Goal: Transaction & Acquisition: Purchase product/service

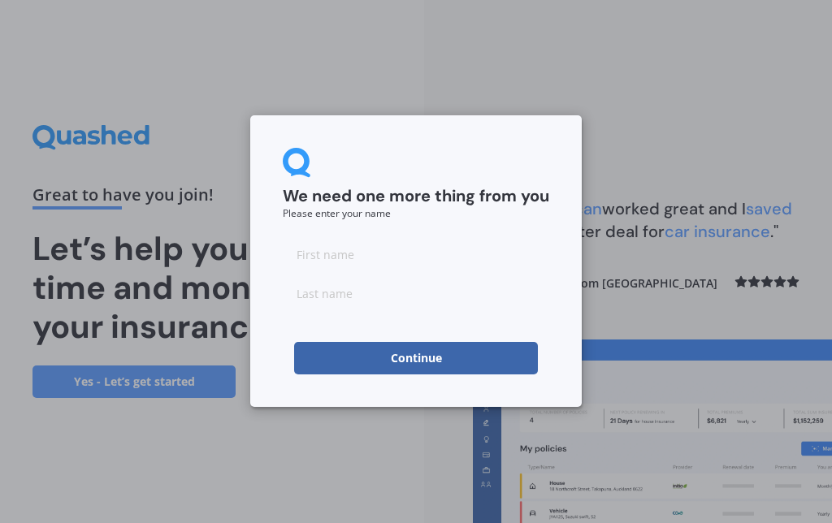
click at [346, 252] on input at bounding box center [416, 254] width 267 height 33
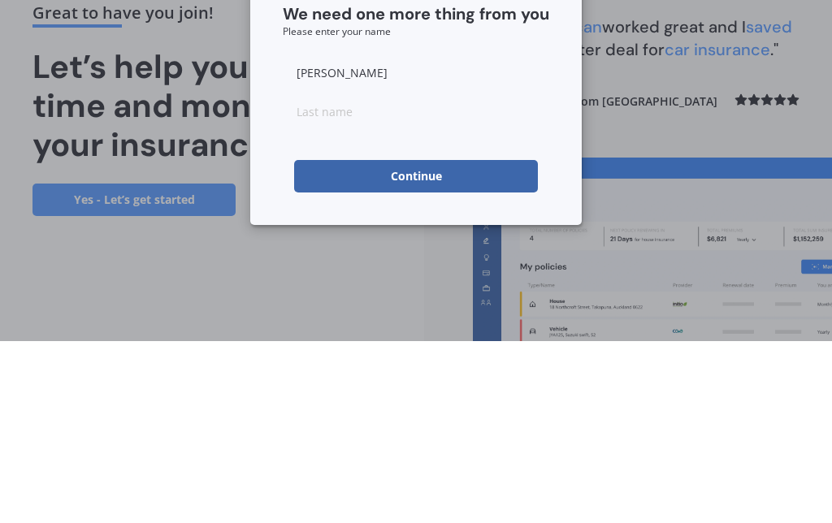
type input "[PERSON_NAME]"
click at [320, 277] on input at bounding box center [416, 293] width 267 height 33
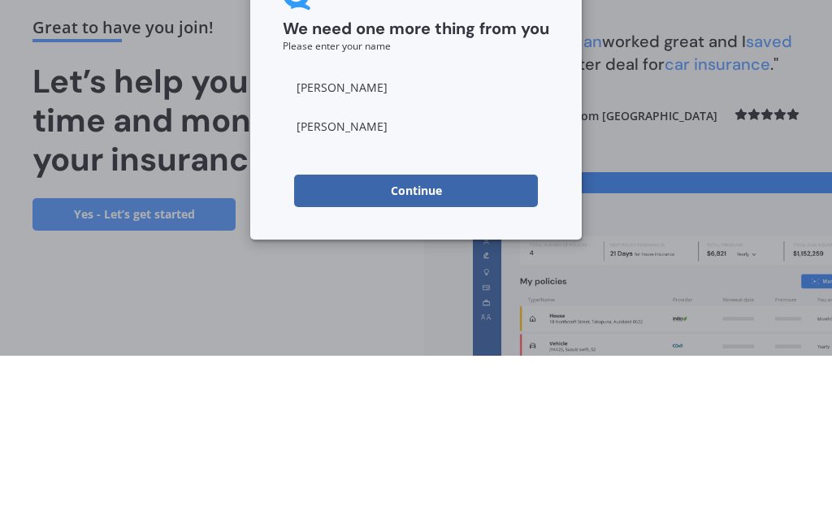
type input "[PERSON_NAME]"
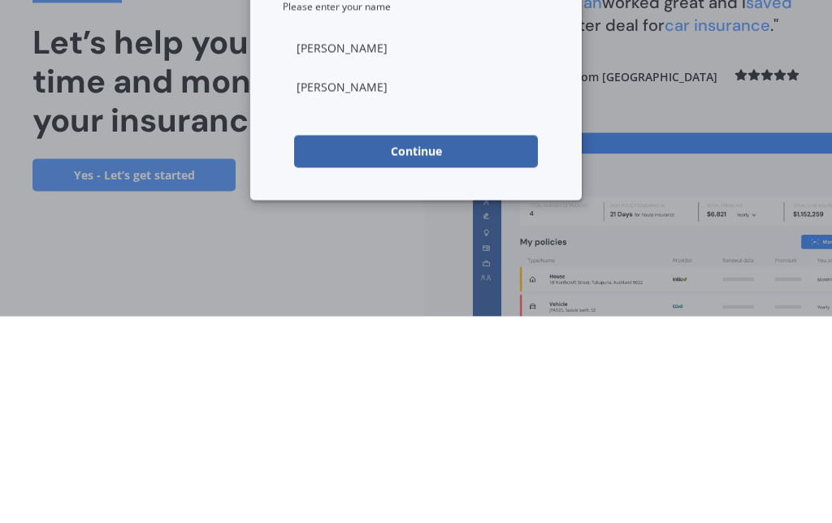
scroll to position [67, 0]
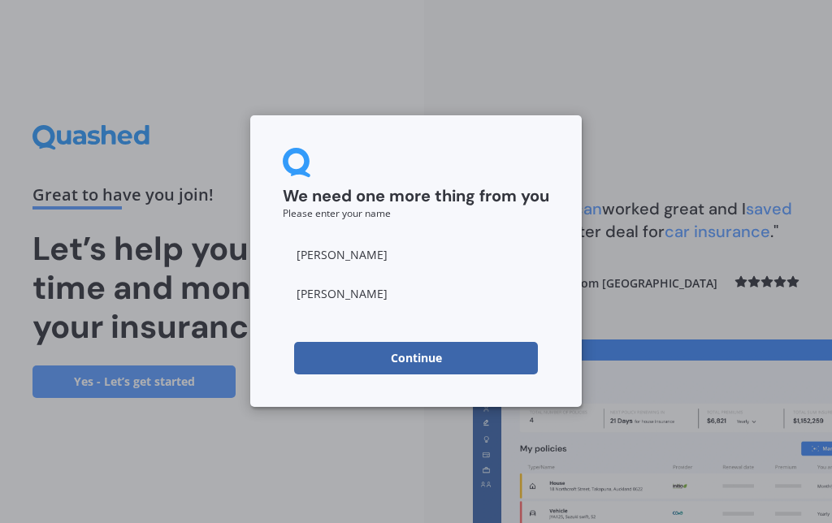
click at [423, 359] on button "Continue" at bounding box center [416, 358] width 244 height 33
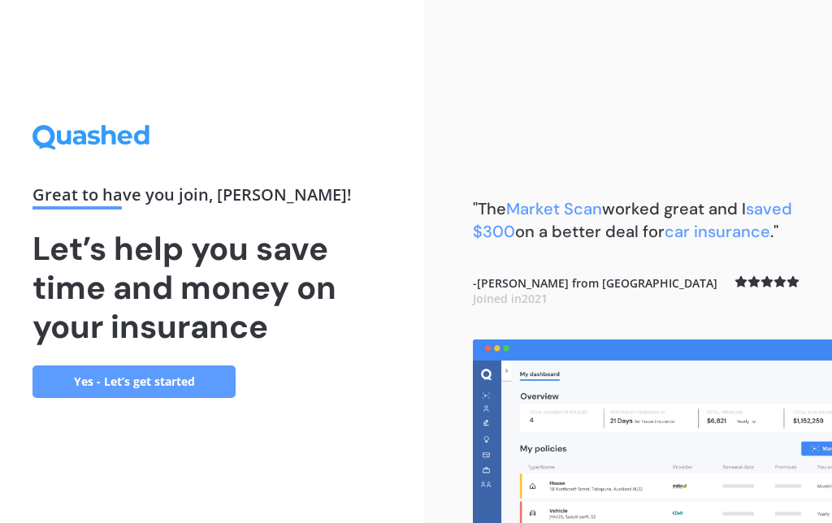
click at [188, 366] on link "Yes - Let’s get started" at bounding box center [134, 382] width 203 height 33
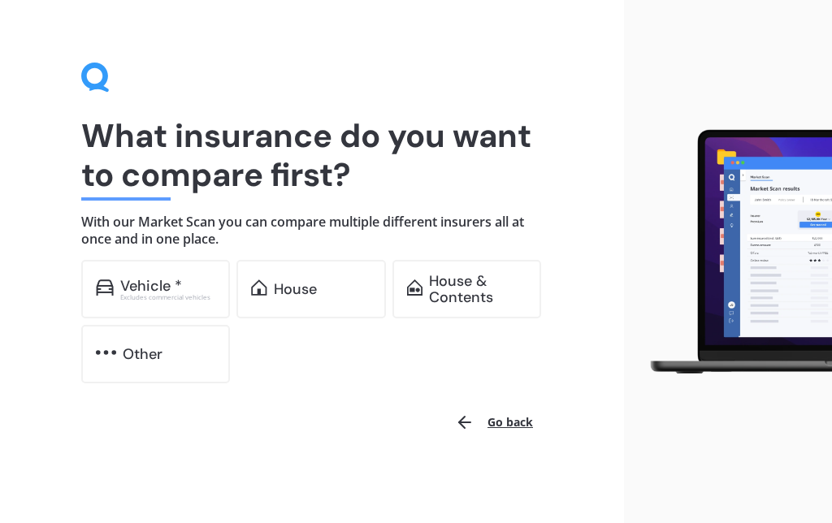
scroll to position [18, 0]
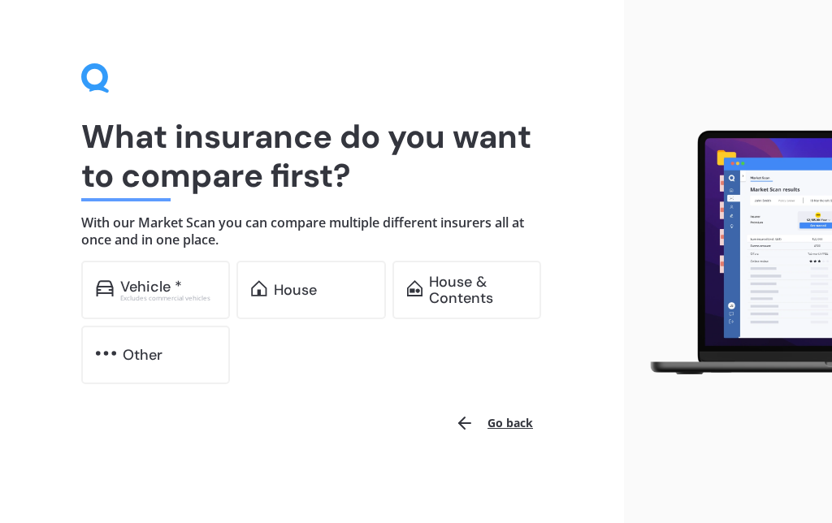
click at [316, 292] on div "House" at bounding box center [295, 290] width 43 height 16
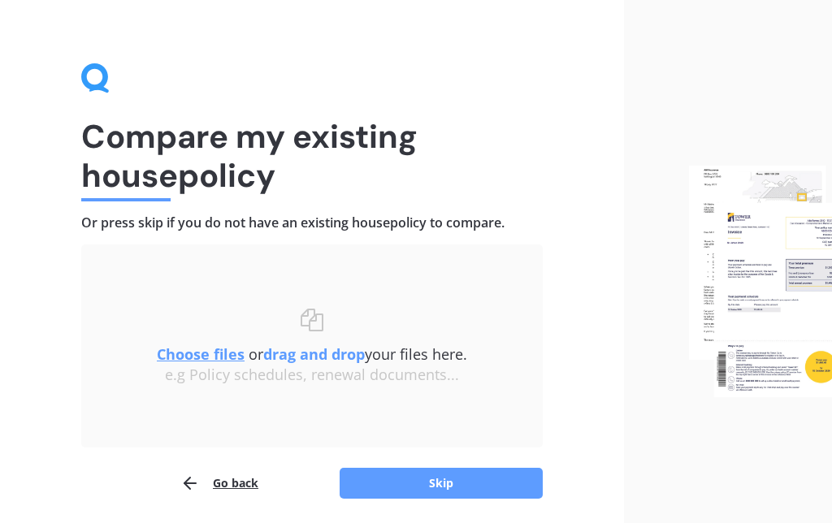
click at [458, 488] on button "Skip" at bounding box center [441, 483] width 203 height 31
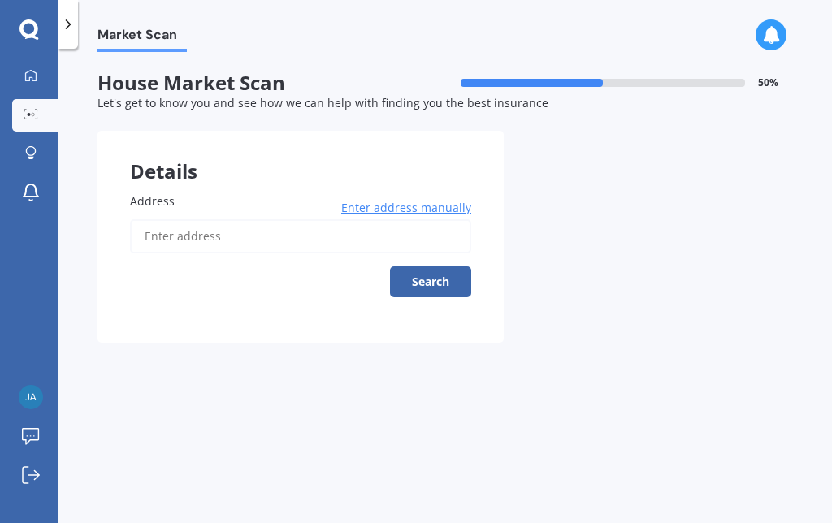
click at [173, 219] on input "Address" at bounding box center [300, 236] width 341 height 34
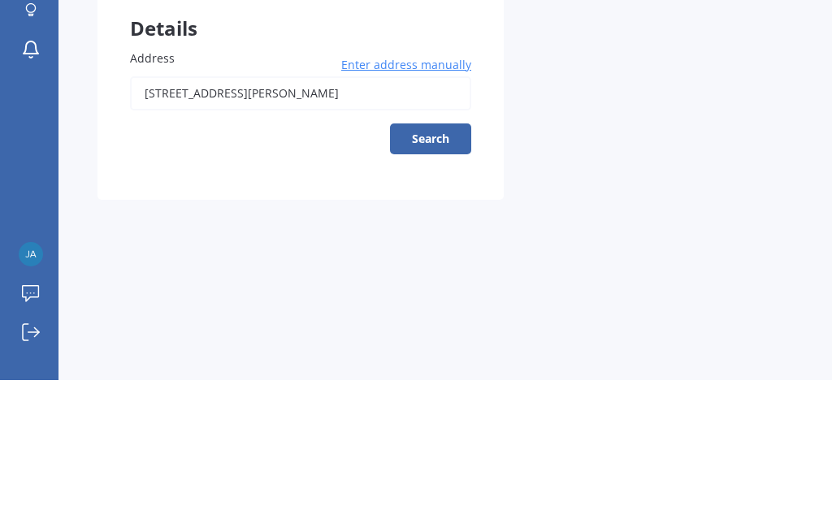
scroll to position [67, 0]
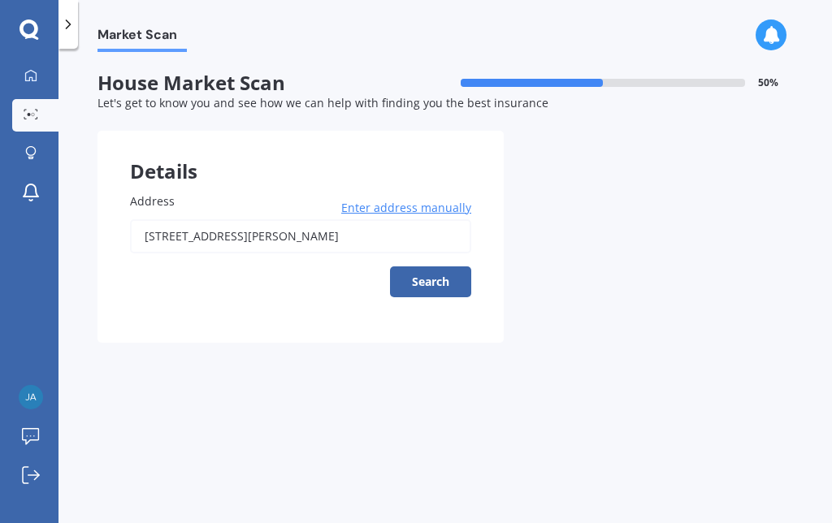
type input "[STREET_ADDRESS][PERSON_NAME] 2019"
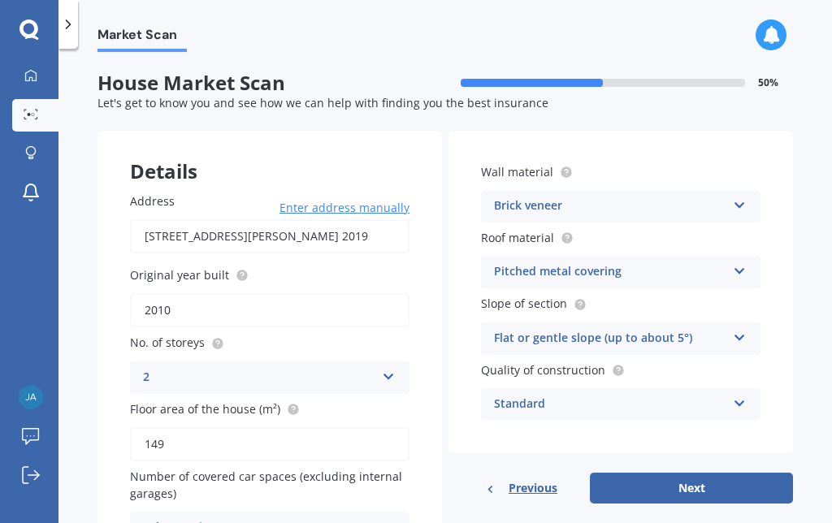
click at [697, 473] on button "Next" at bounding box center [691, 488] width 203 height 31
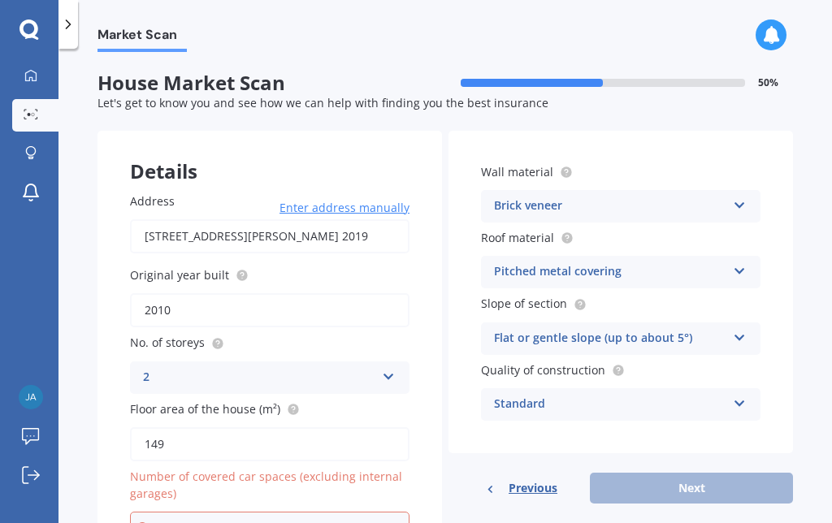
click at [345, 519] on div "Select option" at bounding box center [262, 528] width 224 height 18
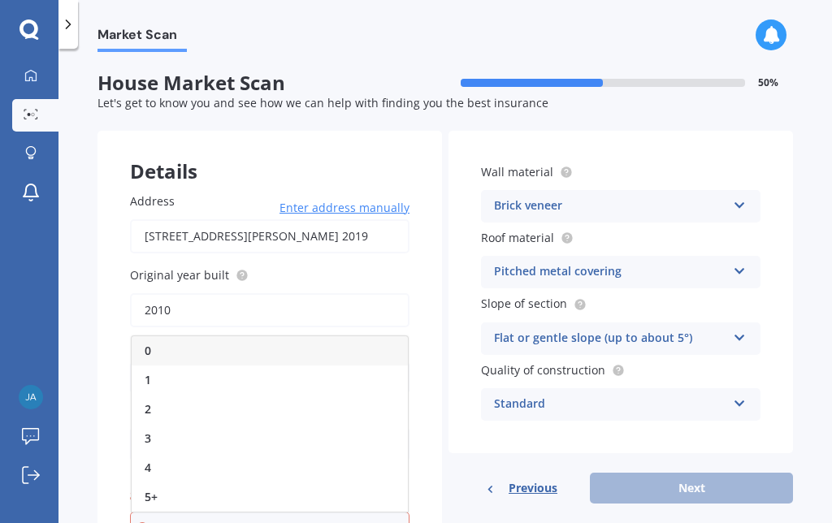
click at [154, 395] on div "2" at bounding box center [270, 409] width 276 height 29
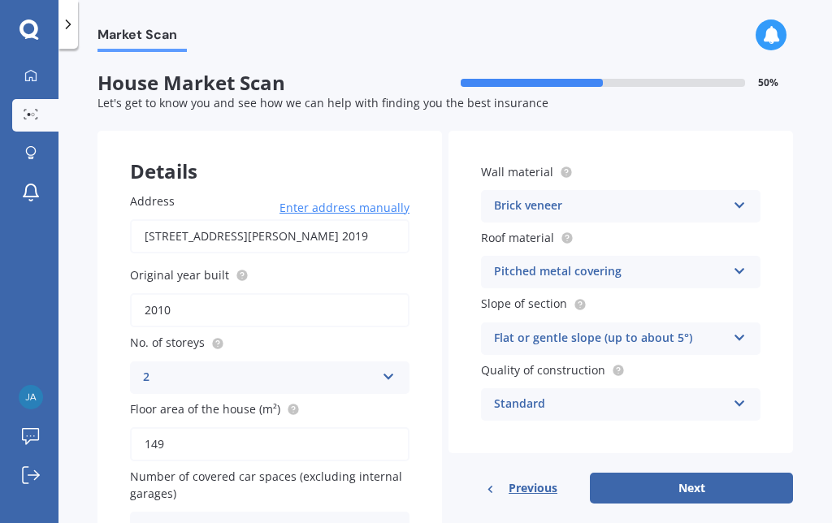
click at [705, 473] on button "Next" at bounding box center [691, 488] width 203 height 31
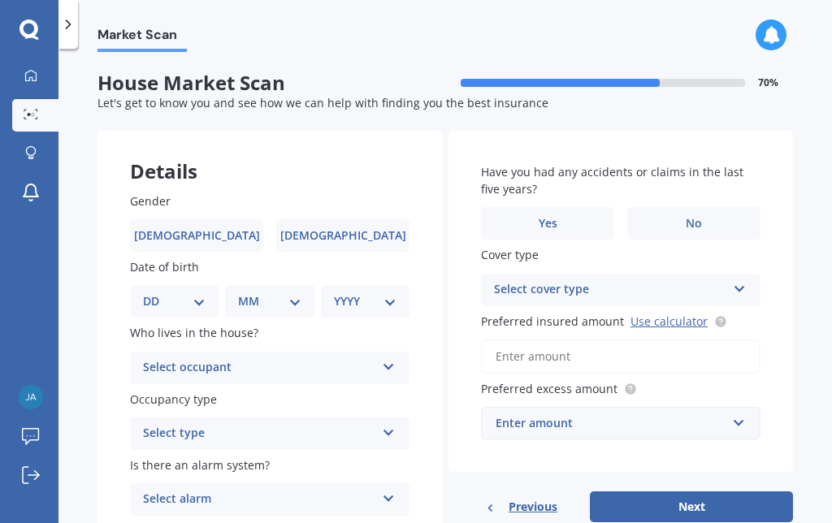
click at [344, 229] on span "[DEMOGRAPHIC_DATA]" at bounding box center [343, 236] width 126 height 14
click at [0, 0] on input "[DEMOGRAPHIC_DATA]" at bounding box center [0, 0] width 0 height 0
click at [187, 293] on select "DD 01 02 03 04 05 06 07 08 09 10 11 12 13 14 15 16 17 18 19 20 21 22 23 24 25 2…" at bounding box center [174, 302] width 63 height 18
select select "16"
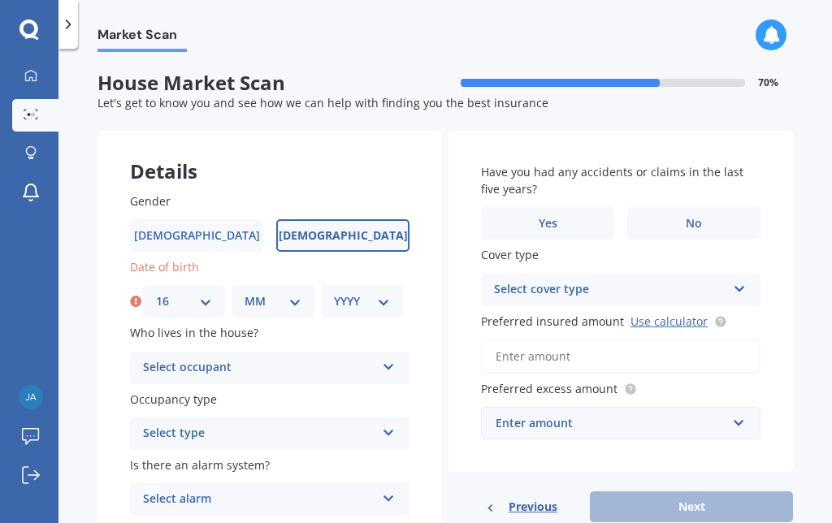
click at [289, 293] on select "MM 01 02 03 04 05 06 07 08 09 10 11 12" at bounding box center [273, 302] width 56 height 18
select select "10"
click at [375, 293] on select "YYYY 2009 2008 2007 2006 2005 2004 2003 2002 2001 2000 1999 1998 1997 1996 1995…" at bounding box center [362, 302] width 56 height 18
select select "1964"
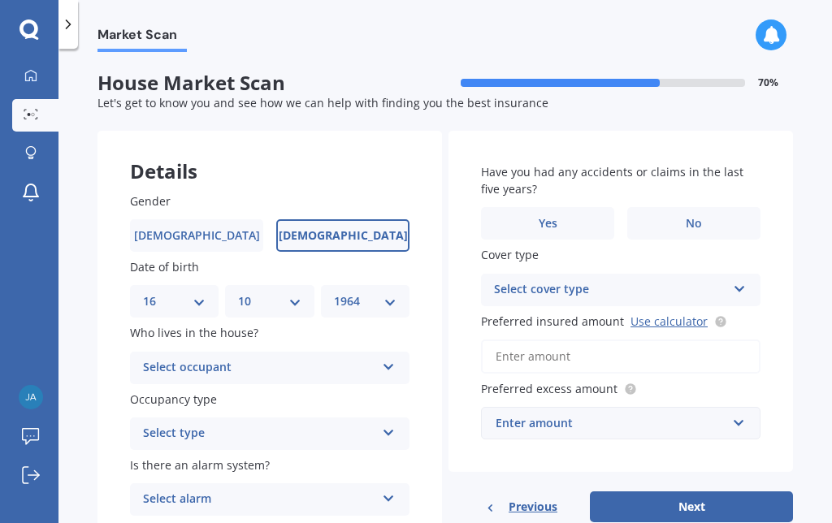
click at [389, 358] on icon at bounding box center [389, 363] width 14 height 11
click at [182, 385] on div "Owner" at bounding box center [270, 399] width 278 height 29
click at [389, 424] on icon at bounding box center [389, 429] width 14 height 11
click at [196, 458] on span "Permanent" at bounding box center [175, 465] width 62 height 15
click at [393, 490] on icon at bounding box center [389, 495] width 14 height 11
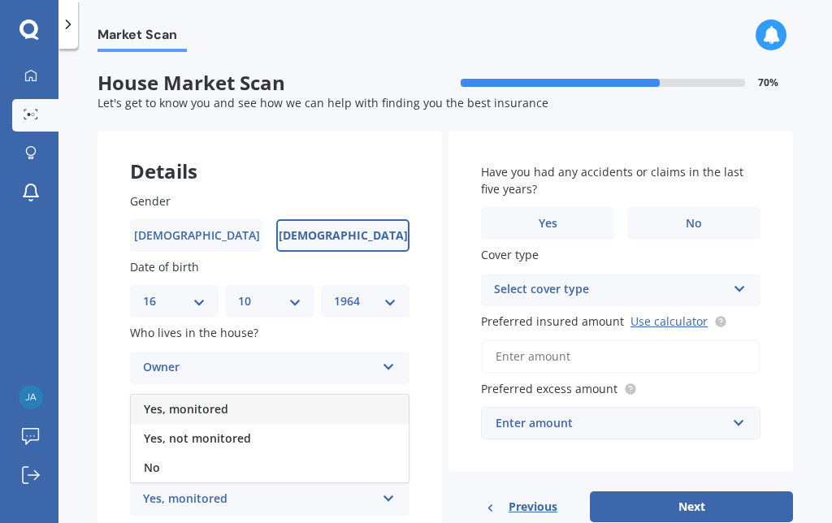
click at [220, 431] on span "Yes, not monitored" at bounding box center [197, 438] width 107 height 15
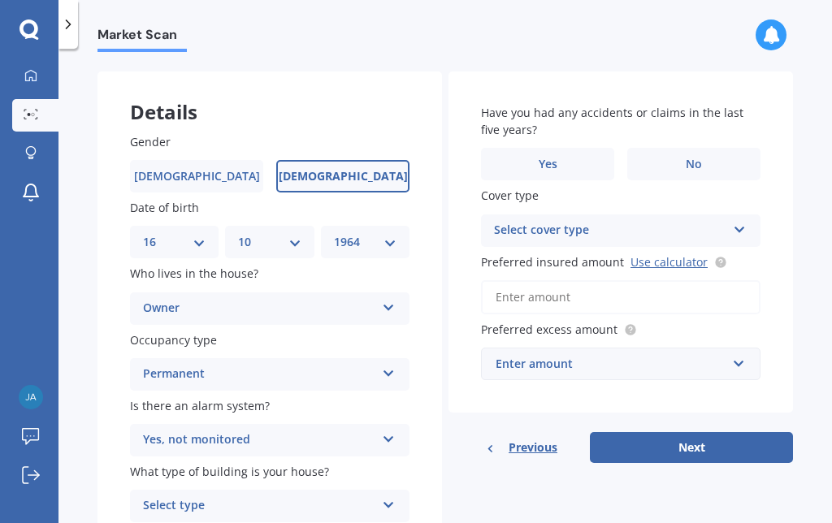
scroll to position [58, 0]
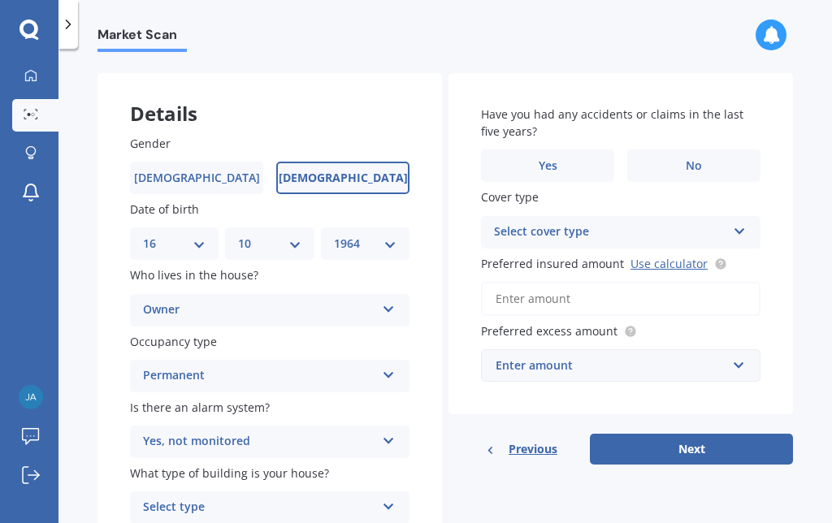
click at [385, 492] on div "Select type Freestanding Multi-unit (in a block of 6 or less) Multi-unit (in a …" at bounding box center [270, 508] width 280 height 33
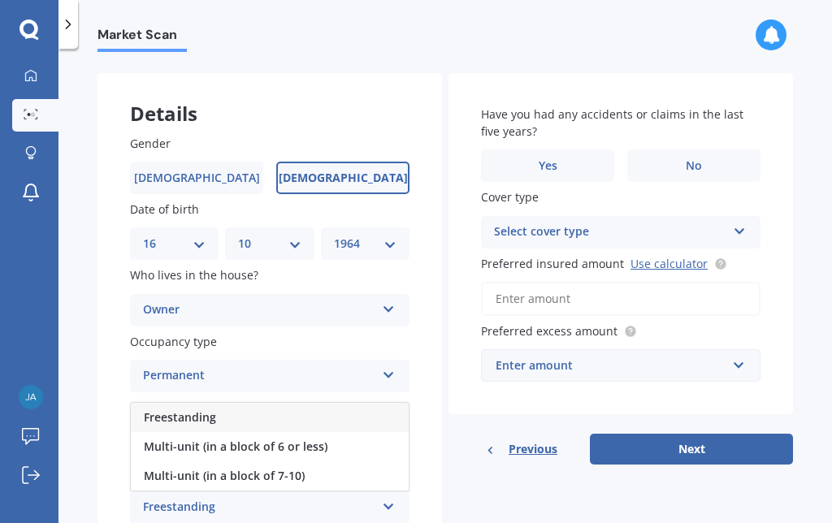
scroll to position [0, 0]
click at [280, 443] on span "Multi-unit (in a block of 6 or less)" at bounding box center [236, 446] width 184 height 15
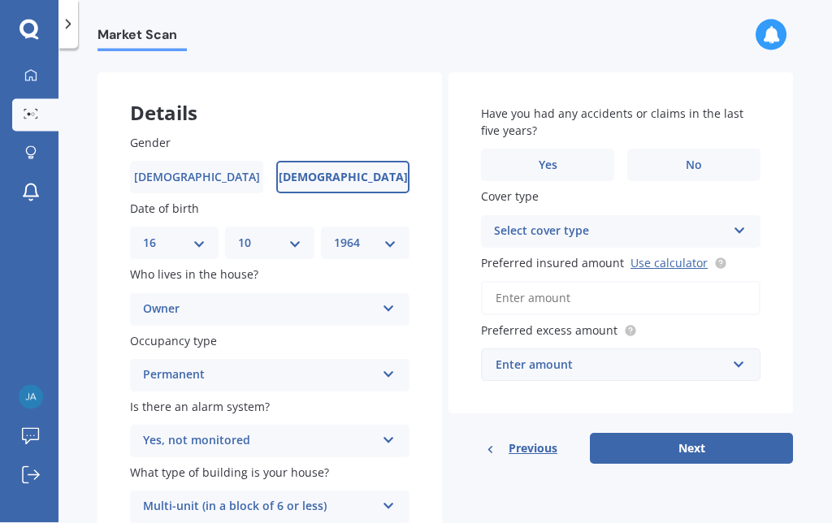
scroll to position [67, 0]
click at [710, 150] on label "No" at bounding box center [693, 166] width 133 height 33
click at [0, 0] on input "No" at bounding box center [0, 0] width 0 height 0
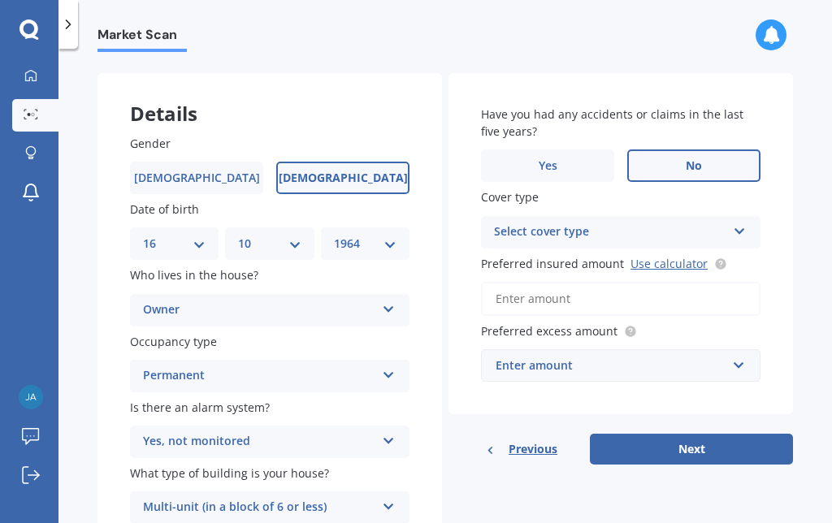
click at [740, 223] on icon at bounding box center [740, 228] width 14 height 11
click at [521, 282] on input "Preferred insured amount Use calculator" at bounding box center [621, 299] width 280 height 34
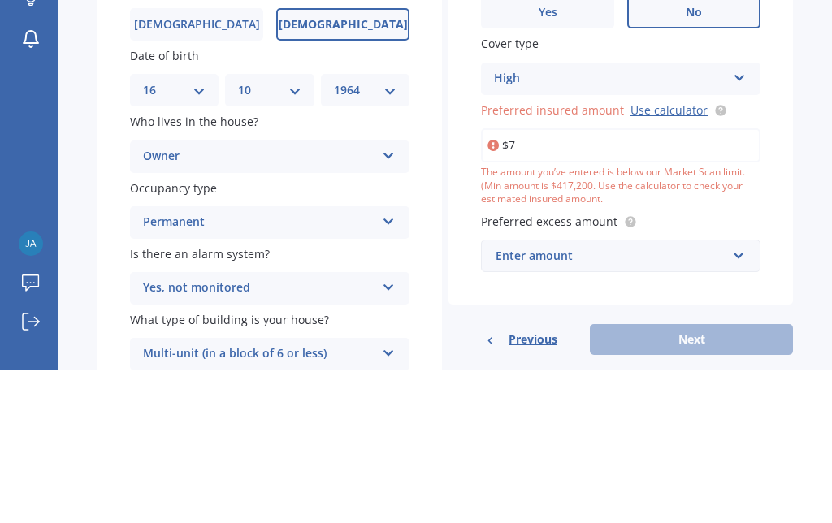
click at [677, 256] on link "Use calculator" at bounding box center [669, 263] width 77 height 15
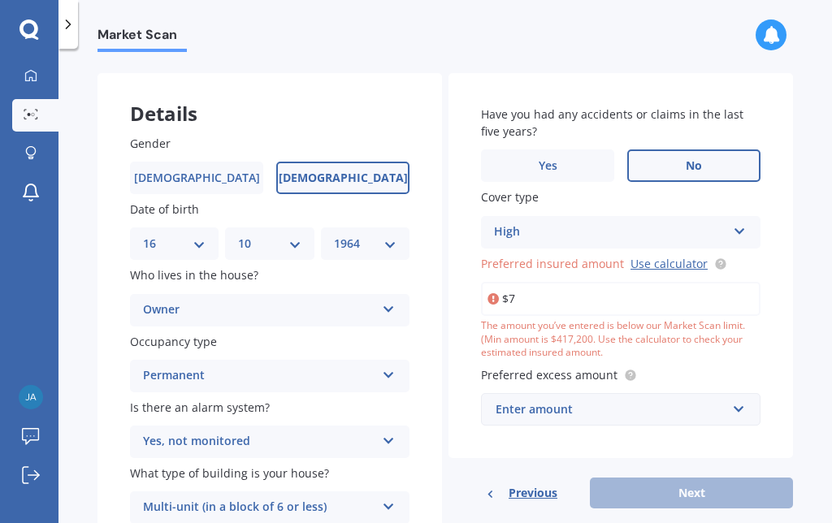
click at [535, 282] on input "$7" at bounding box center [621, 299] width 280 height 34
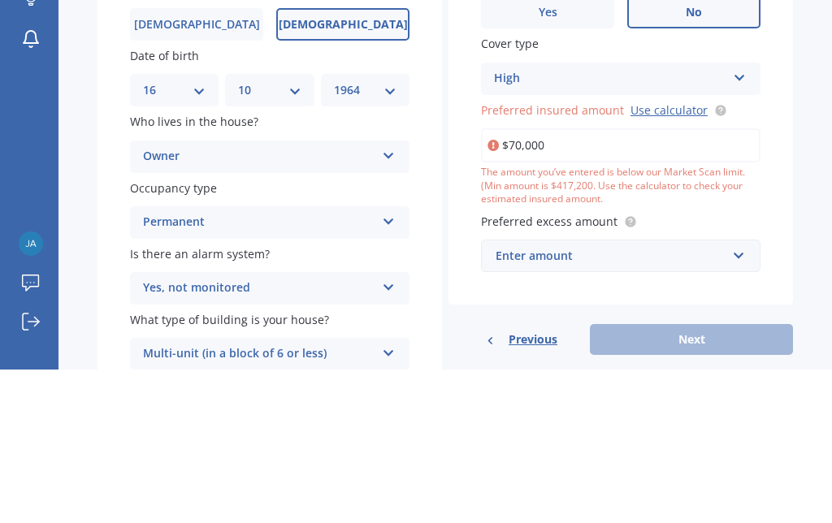
type input "$700,000"
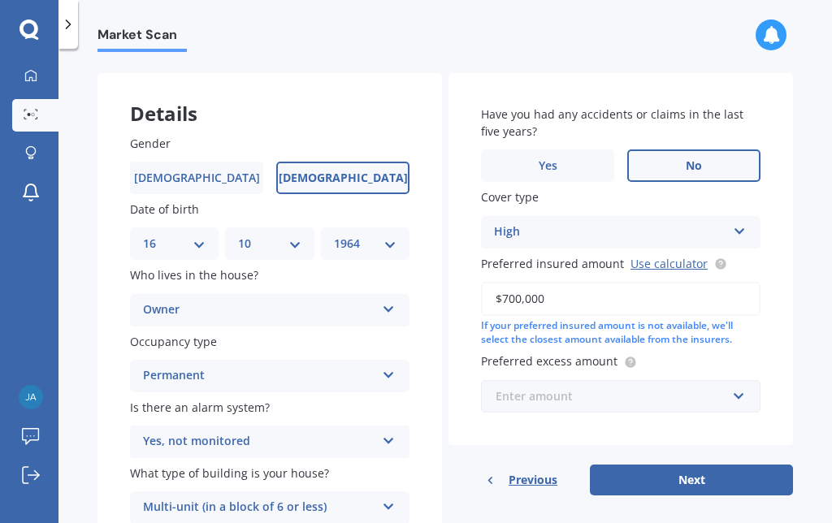
click at [744, 381] on input "text" at bounding box center [615, 396] width 265 height 31
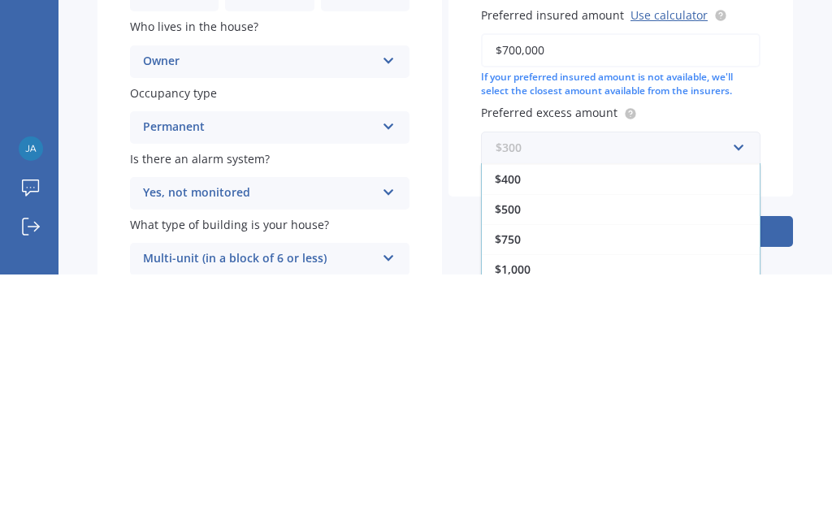
scroll to position [29, 0]
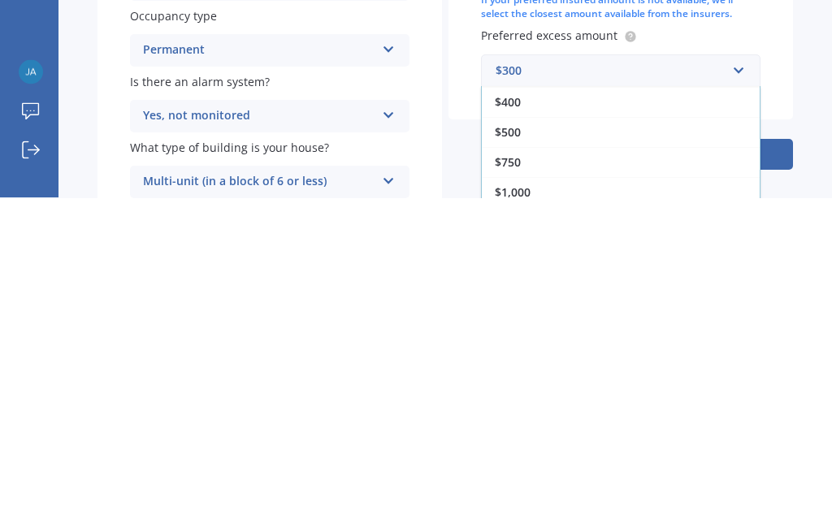
click at [521, 450] on span "$500" at bounding box center [508, 457] width 26 height 15
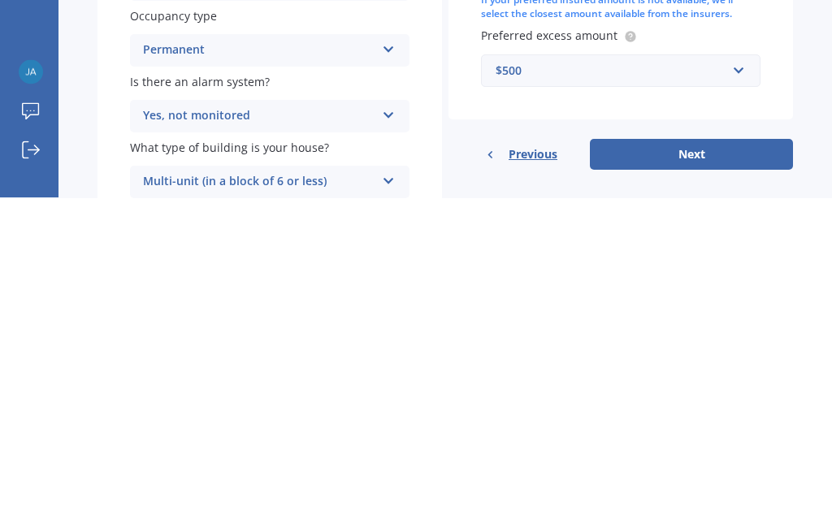
click at [693, 465] on button "Next" at bounding box center [691, 480] width 203 height 31
select select "16"
select select "10"
select select "1964"
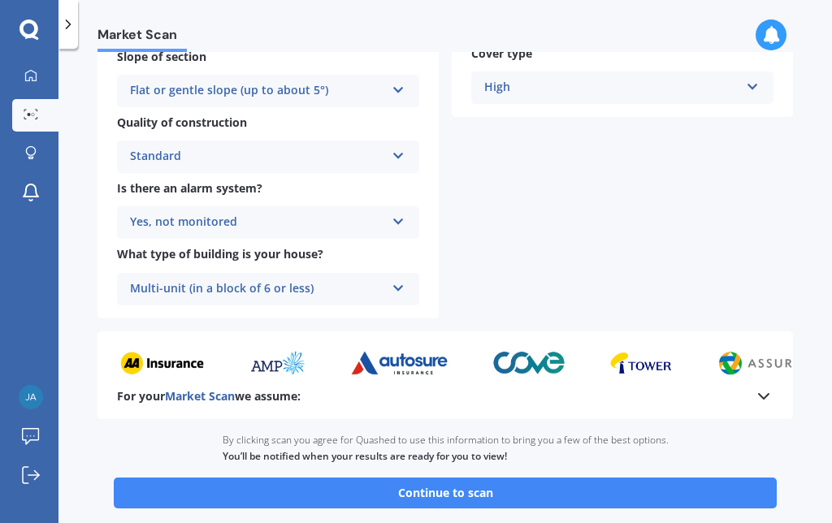
scroll to position [563, 0]
click at [470, 478] on button "Continue to scan" at bounding box center [445, 493] width 663 height 31
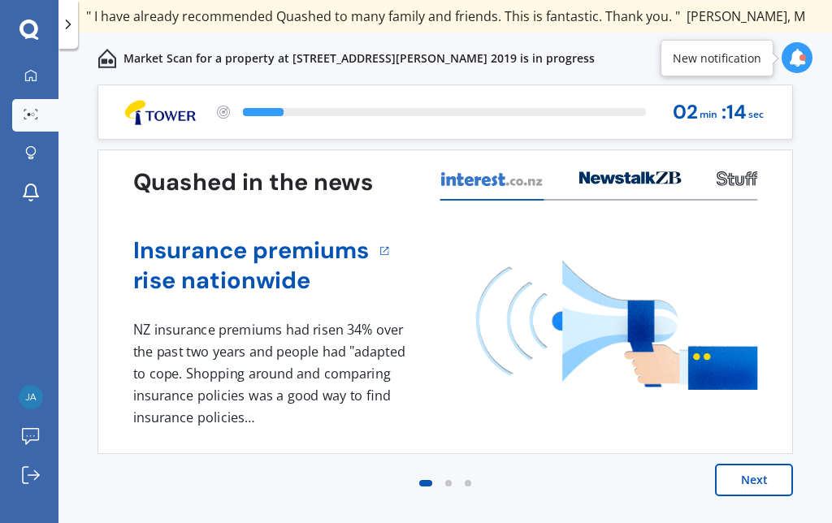
click at [754, 484] on button "Next" at bounding box center [754, 480] width 78 height 33
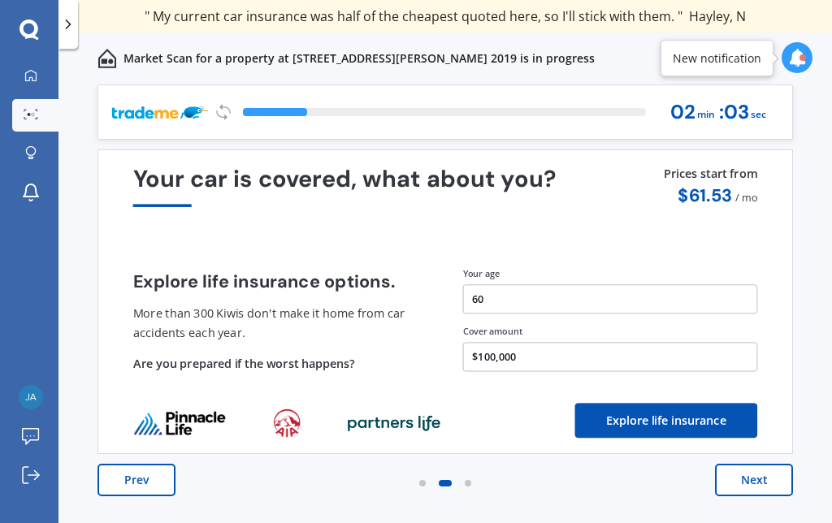
click at [762, 477] on button "Next" at bounding box center [754, 480] width 78 height 33
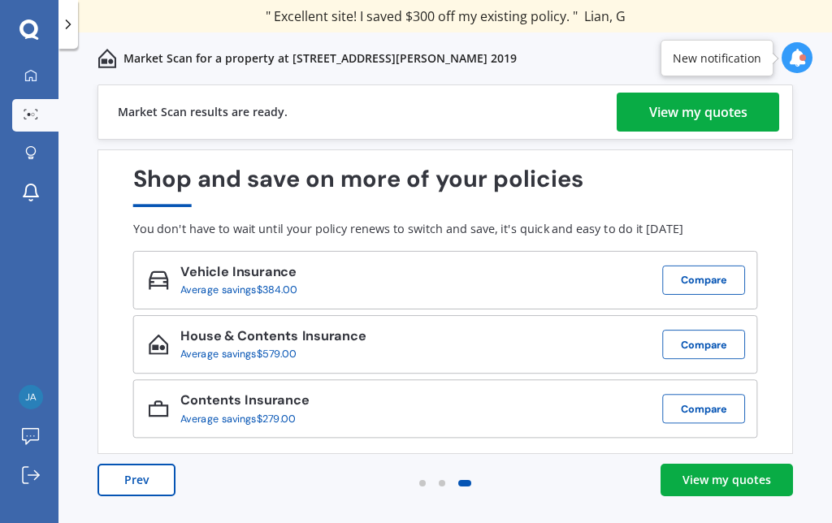
click at [716, 107] on div "View my quotes" at bounding box center [698, 112] width 98 height 39
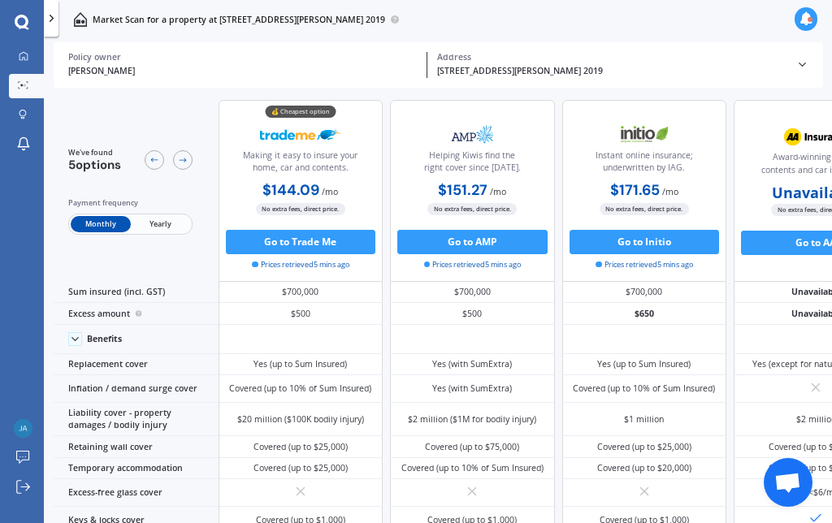
click at [165, 232] on span "Yearly" at bounding box center [160, 224] width 59 height 16
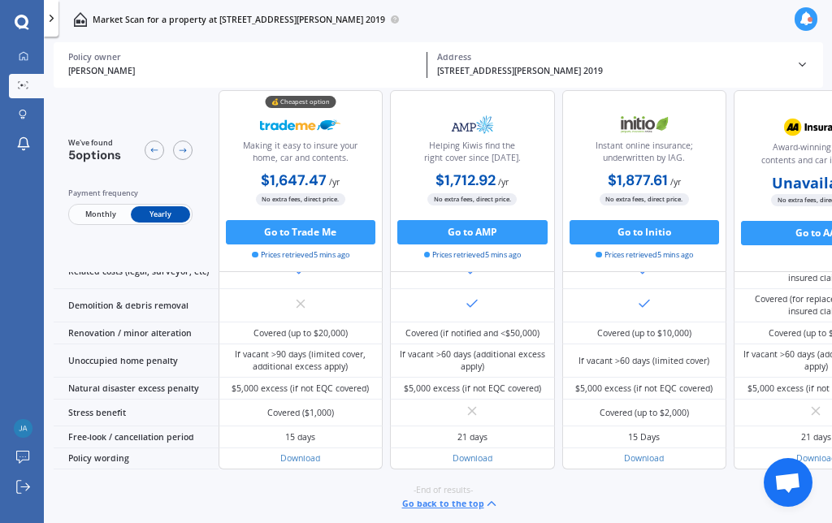
scroll to position [927, 0]
